Goal: Navigation & Orientation: Find specific page/section

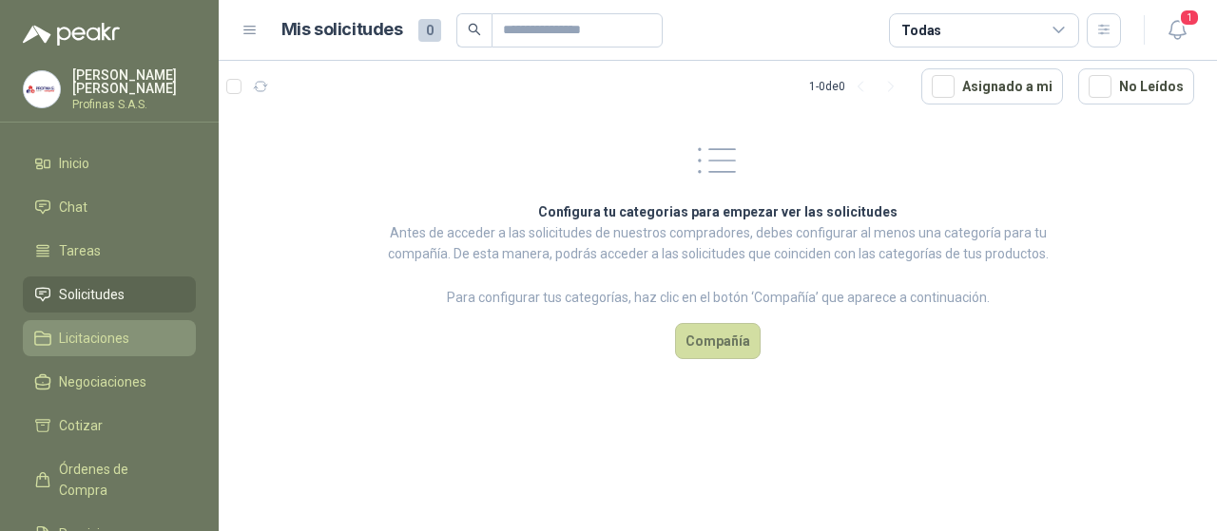
click at [101, 328] on span "Licitaciones" at bounding box center [94, 338] width 70 height 21
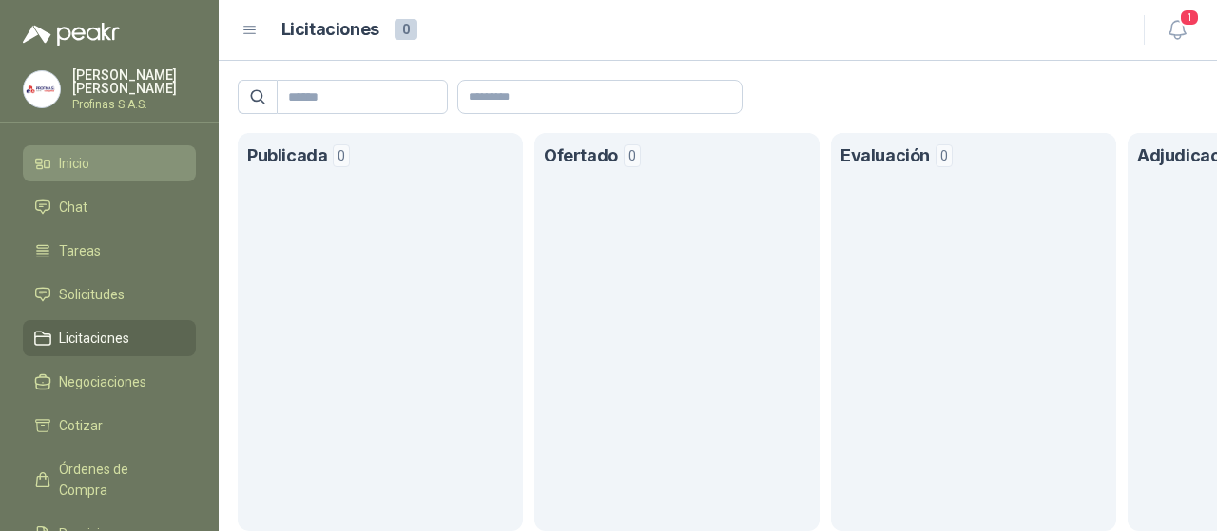
click at [59, 169] on span "Inicio" at bounding box center [74, 163] width 30 height 21
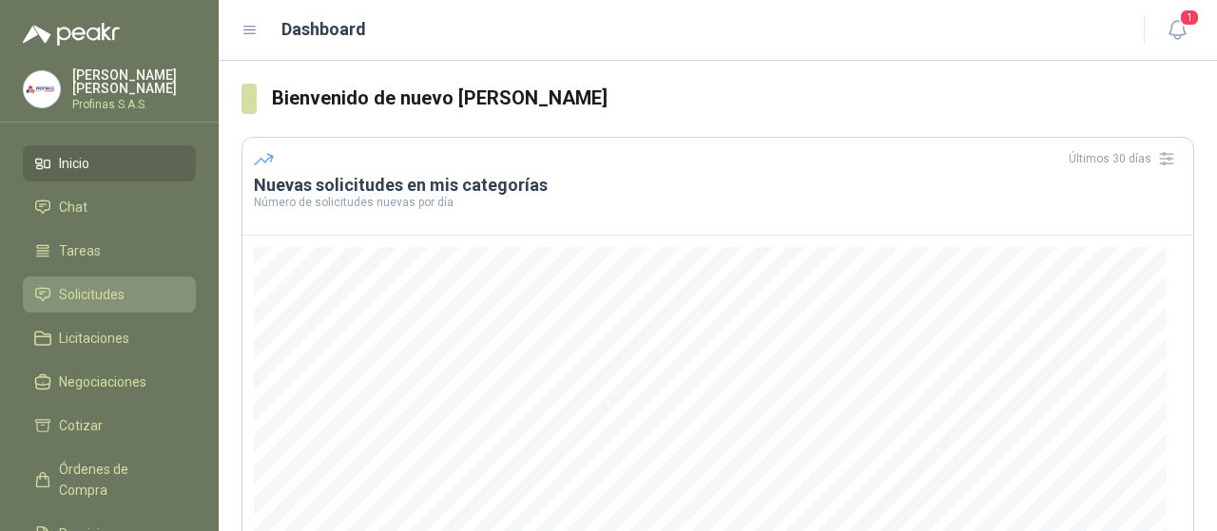
click at [88, 305] on link "Solicitudes" at bounding box center [109, 295] width 173 height 36
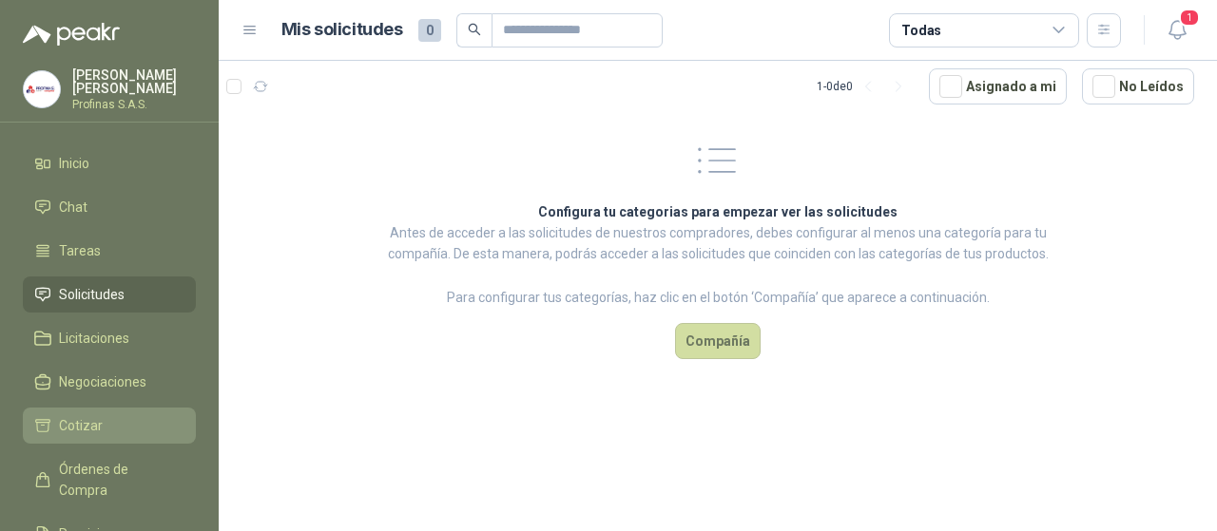
click at [97, 415] on span "Cotizar" at bounding box center [81, 425] width 44 height 21
